Goal: Transaction & Acquisition: Purchase product/service

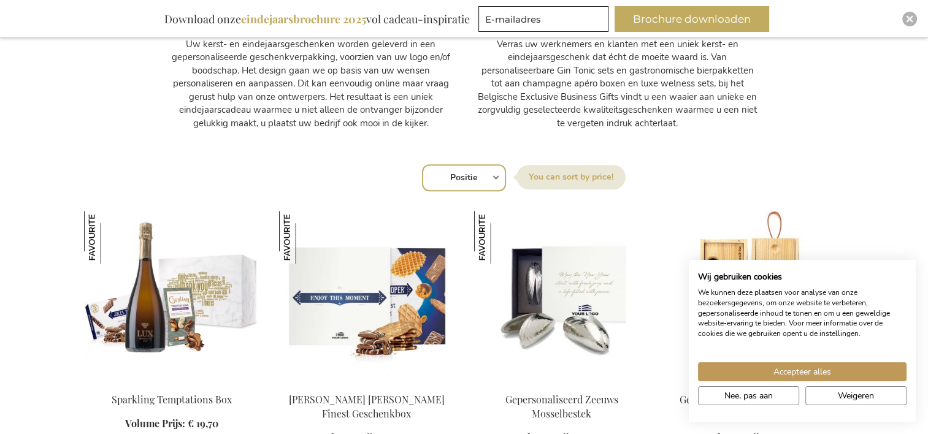
scroll to position [798, 0]
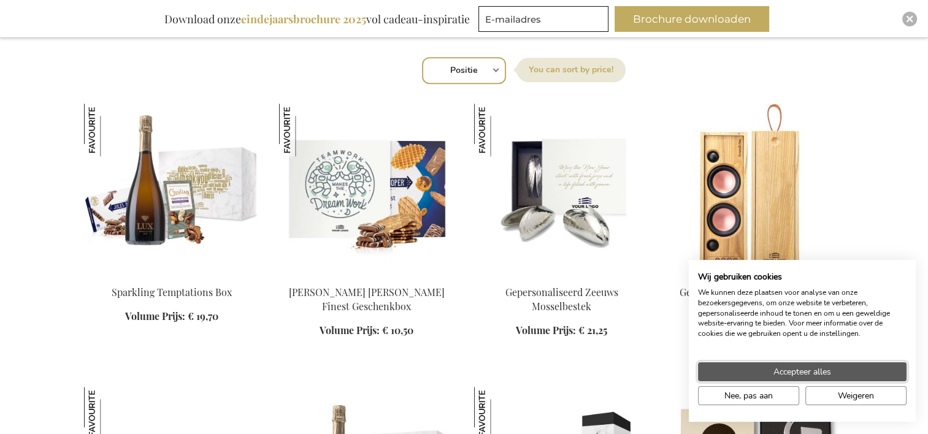
click at [834, 372] on button "Accepteer alles" at bounding box center [802, 372] width 209 height 19
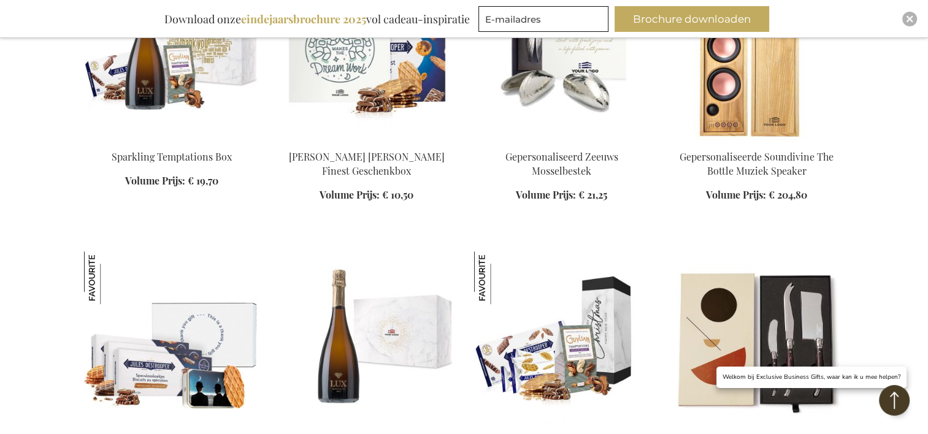
scroll to position [932, 0]
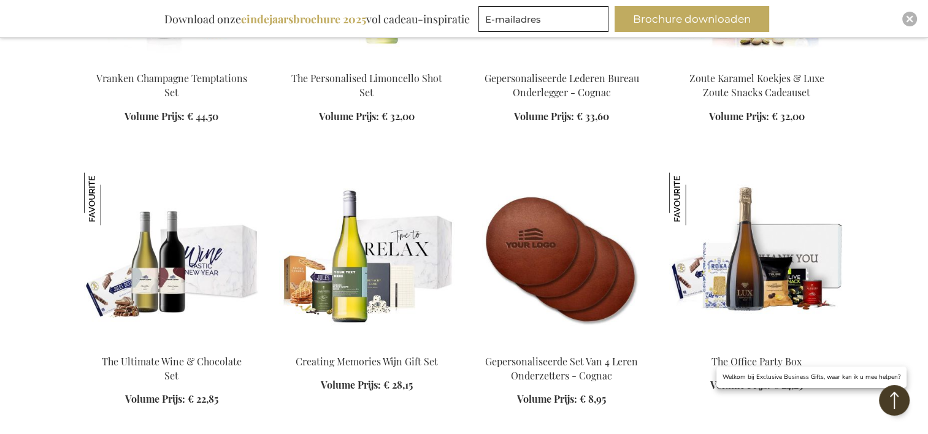
scroll to position [1607, 0]
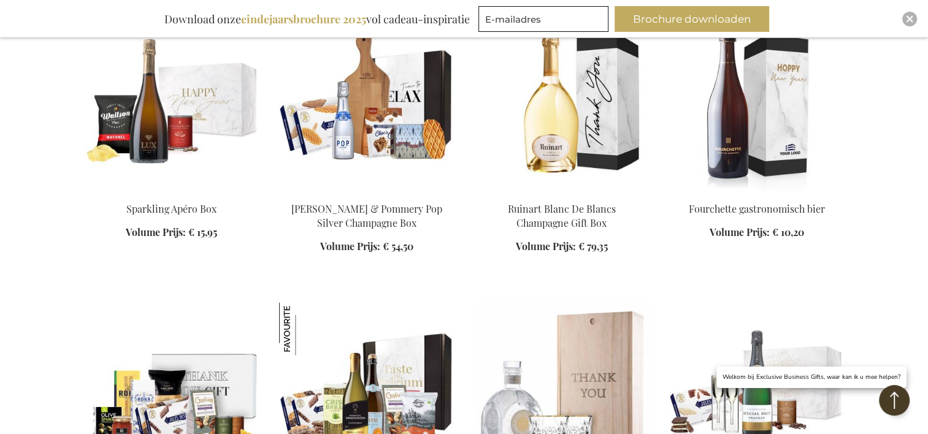
scroll to position [2221, 0]
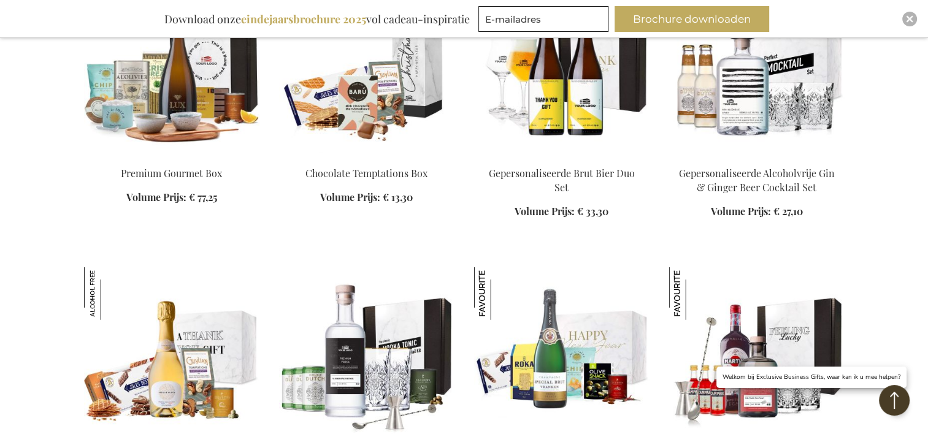
scroll to position [3264, 0]
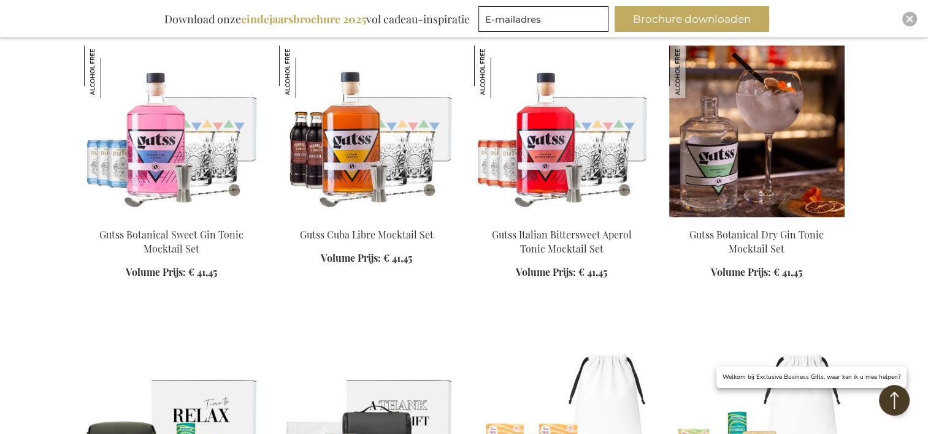
scroll to position [5841, 0]
